Goal: Task Accomplishment & Management: Use online tool/utility

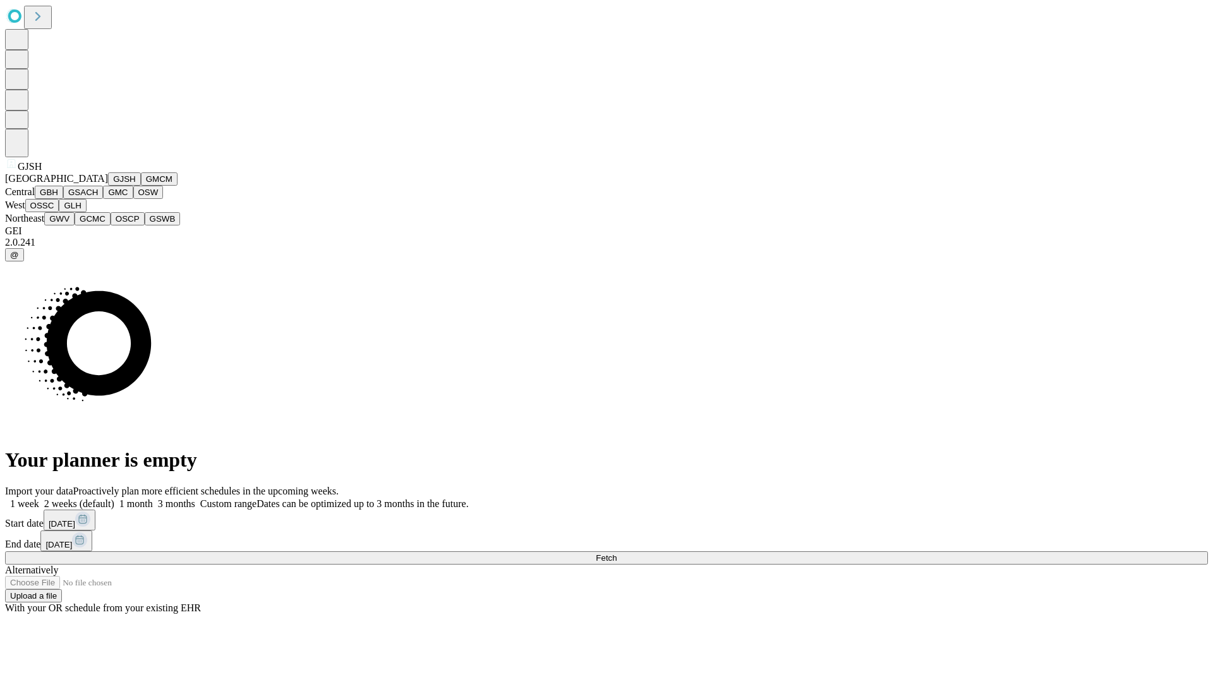
click at [108, 186] on button "GJSH" at bounding box center [124, 178] width 33 height 13
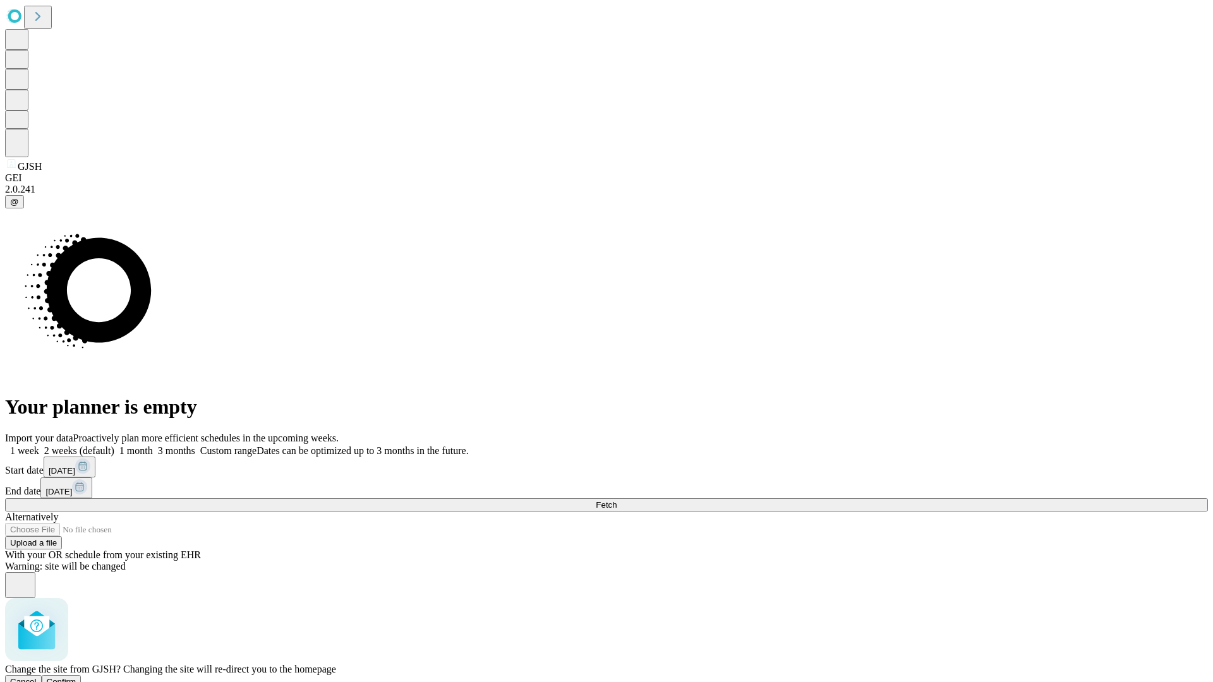
click at [76, 677] on span "Confirm" at bounding box center [62, 681] width 30 height 9
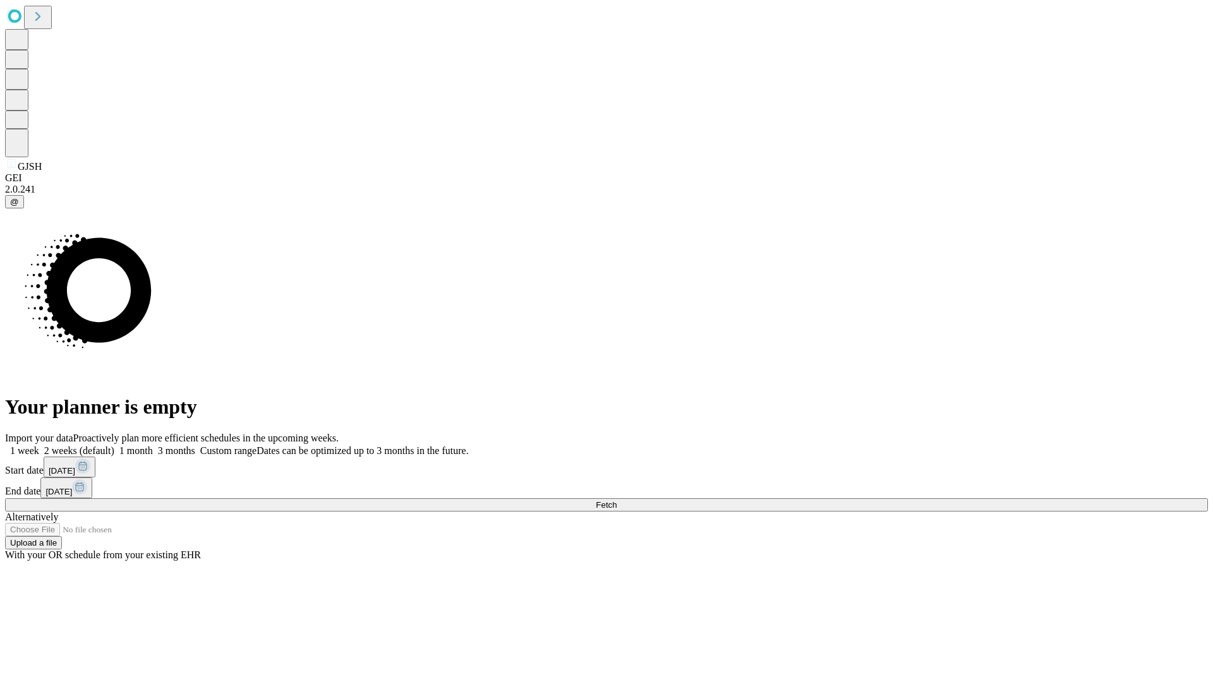
click at [114, 445] on label "2 weeks (default)" at bounding box center [76, 450] width 75 height 11
click at [617, 500] on span "Fetch" at bounding box center [606, 504] width 21 height 9
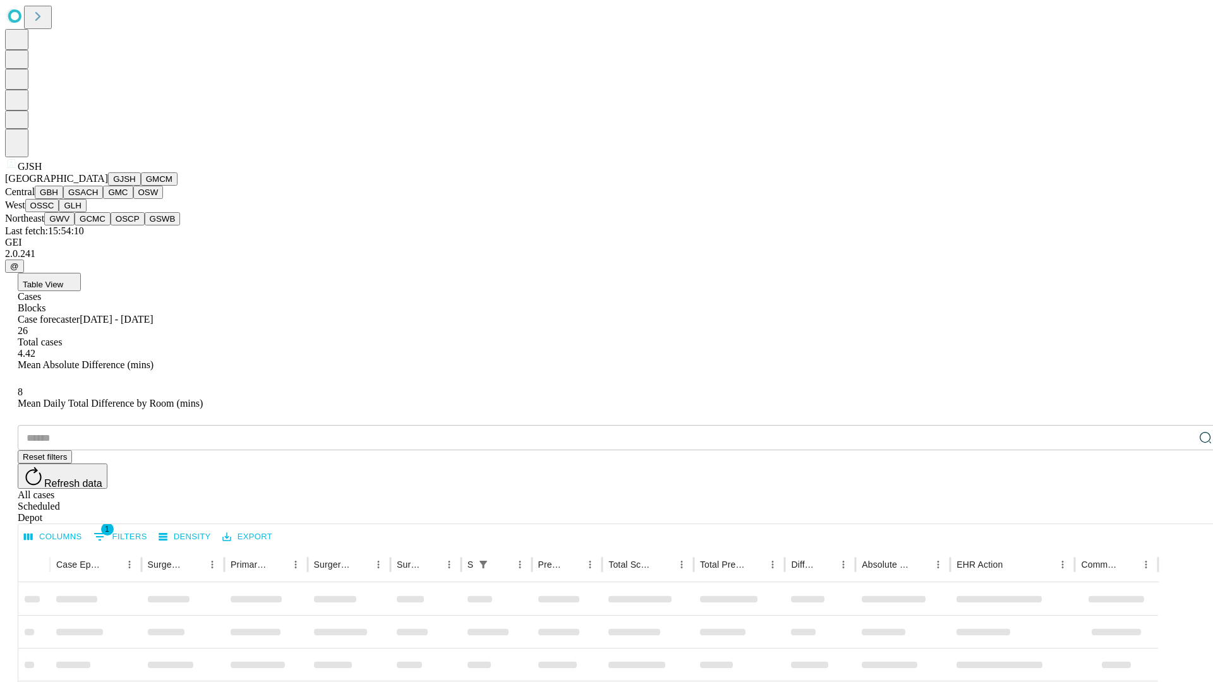
click at [141, 186] on button "GMCM" at bounding box center [159, 178] width 37 height 13
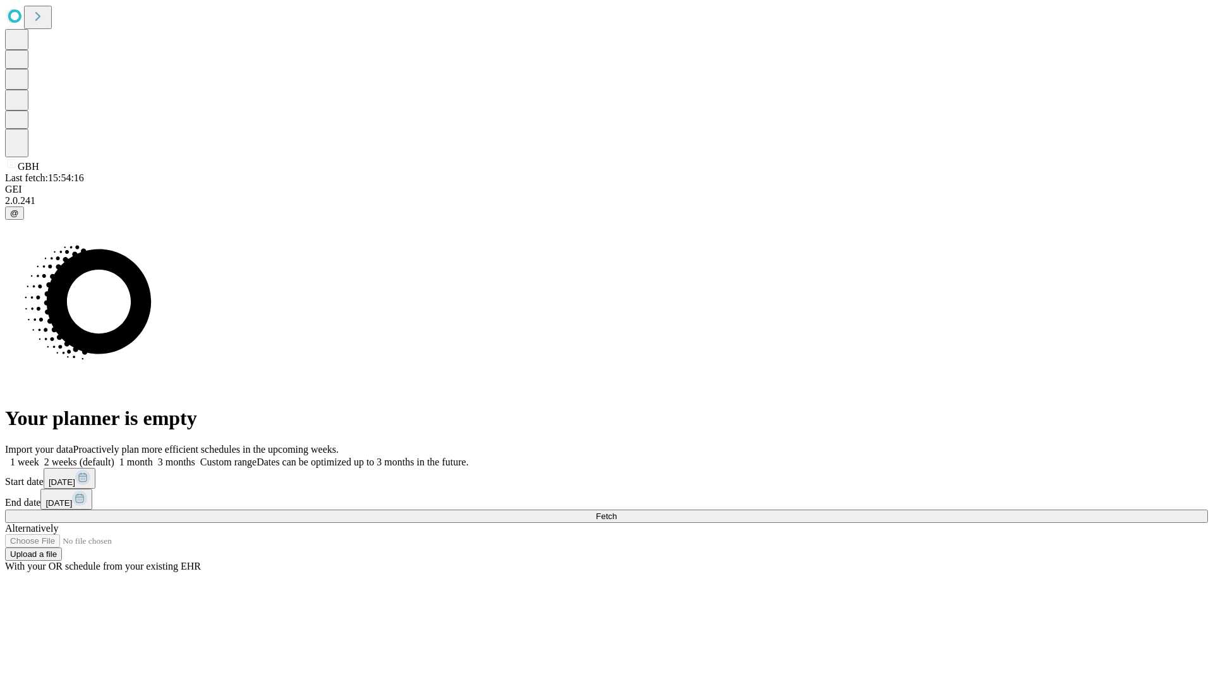
click at [114, 457] on label "2 weeks (default)" at bounding box center [76, 462] width 75 height 11
click at [617, 512] on span "Fetch" at bounding box center [606, 516] width 21 height 9
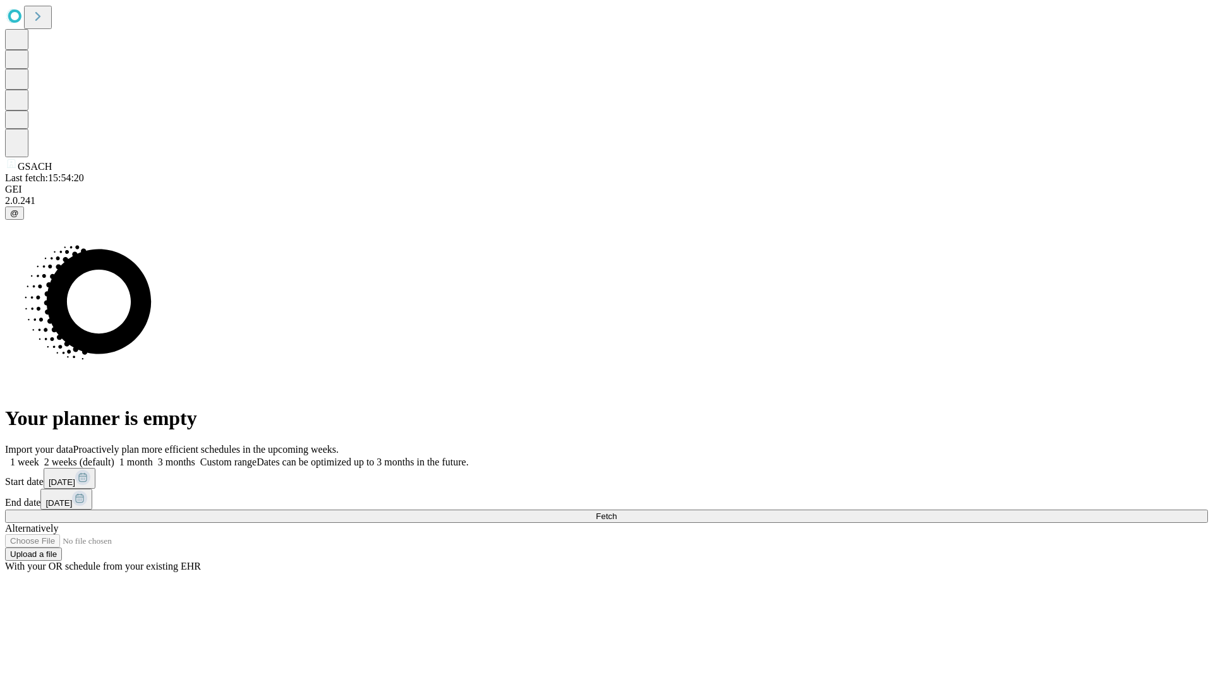
click at [114, 457] on label "2 weeks (default)" at bounding box center [76, 462] width 75 height 11
click at [617, 512] on span "Fetch" at bounding box center [606, 516] width 21 height 9
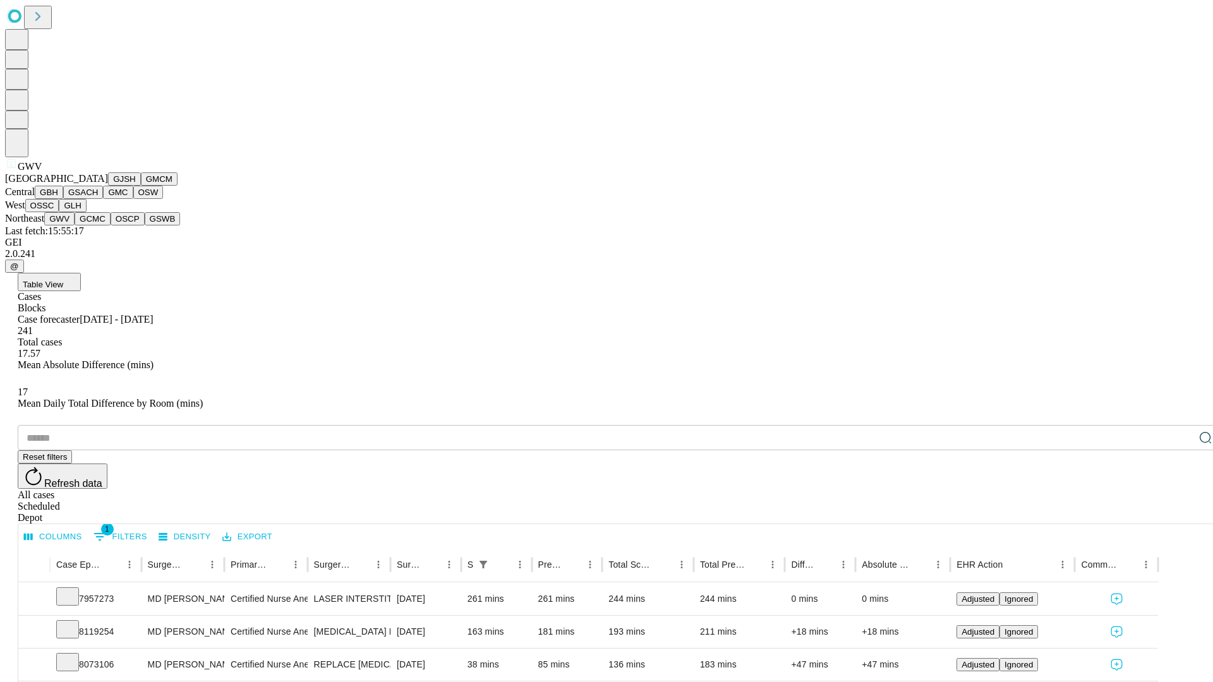
click at [98, 226] on button "GCMC" at bounding box center [93, 218] width 36 height 13
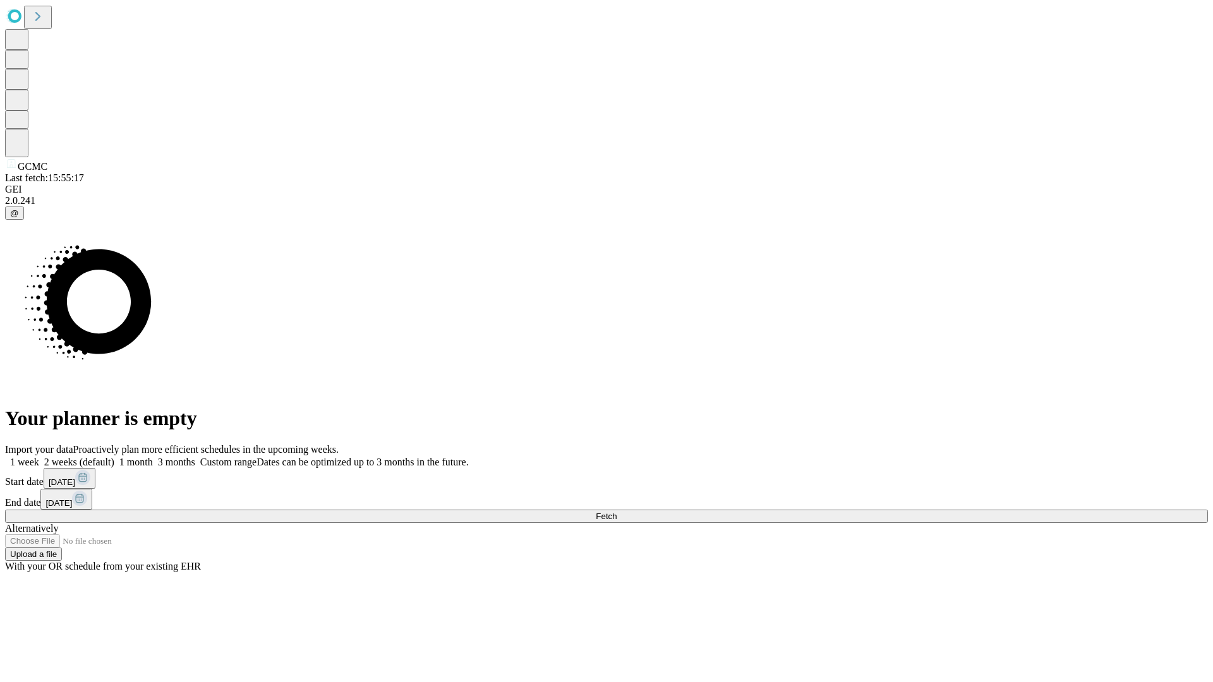
click at [114, 457] on label "2 weeks (default)" at bounding box center [76, 462] width 75 height 11
click at [617, 512] on span "Fetch" at bounding box center [606, 516] width 21 height 9
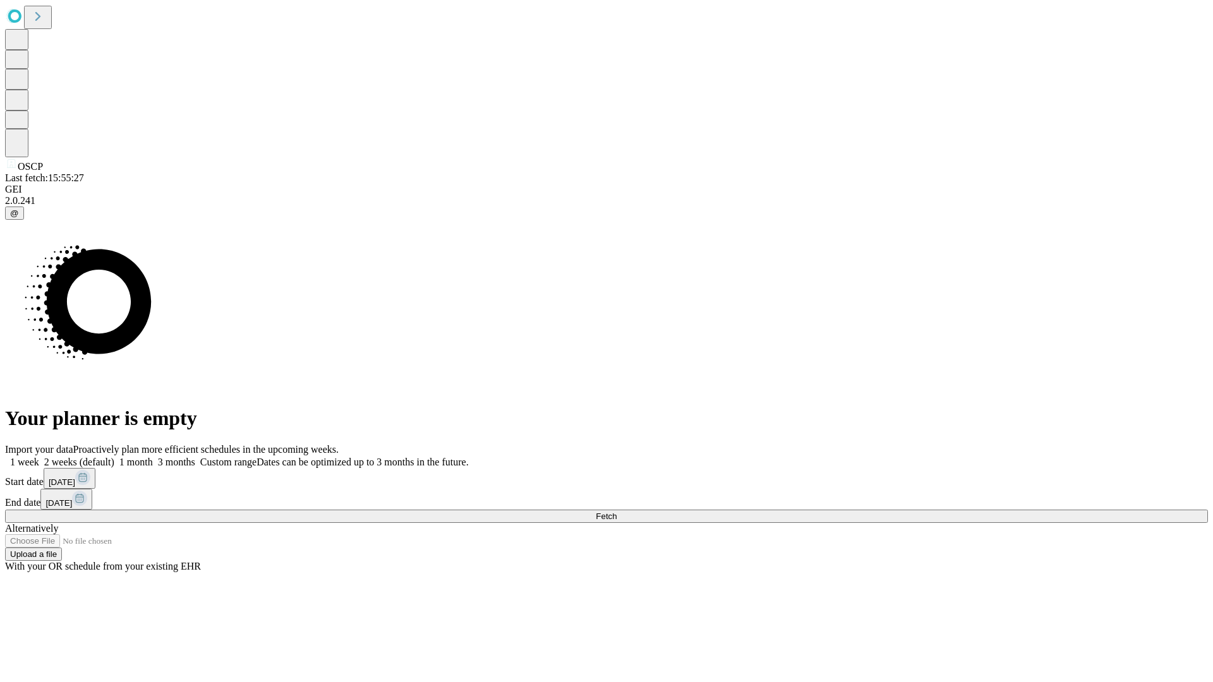
click at [114, 457] on label "2 weeks (default)" at bounding box center [76, 462] width 75 height 11
click at [617, 512] on span "Fetch" at bounding box center [606, 516] width 21 height 9
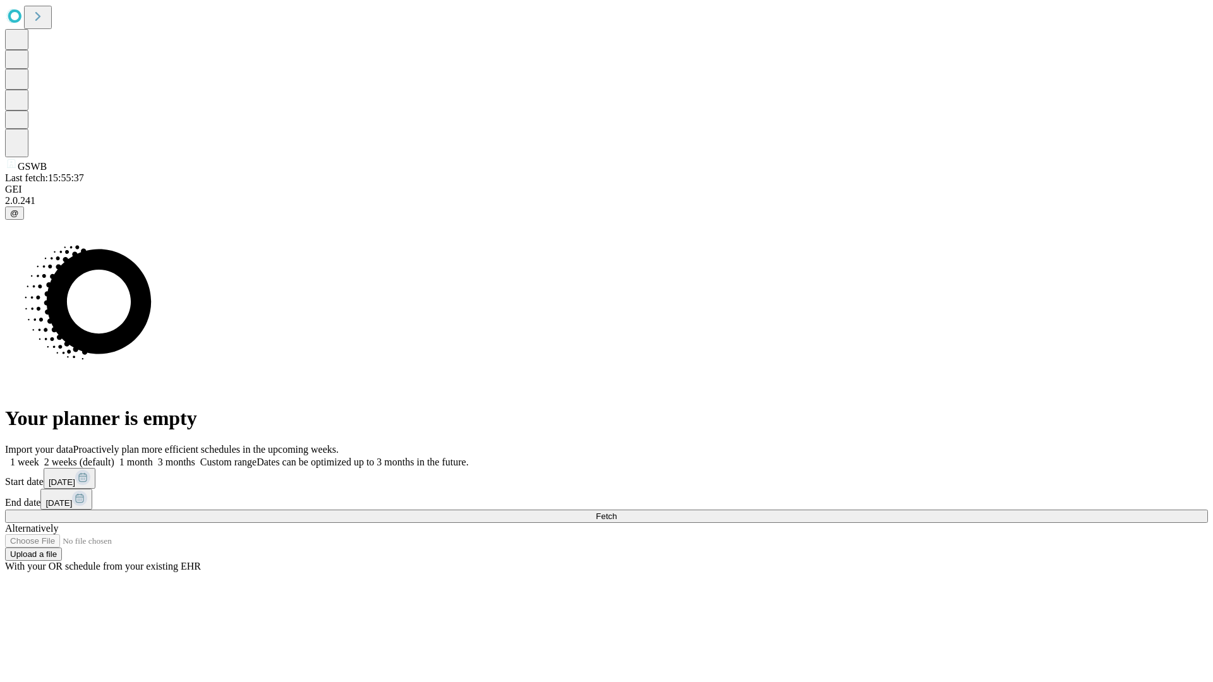
click at [617, 512] on span "Fetch" at bounding box center [606, 516] width 21 height 9
